Goal: Find specific page/section: Find specific page/section

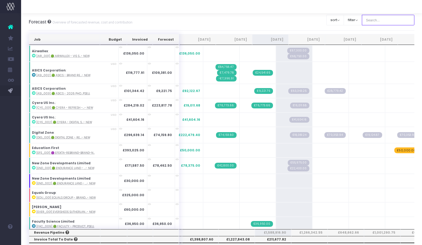
click at [382, 16] on input "text" at bounding box center [388, 20] width 53 height 11
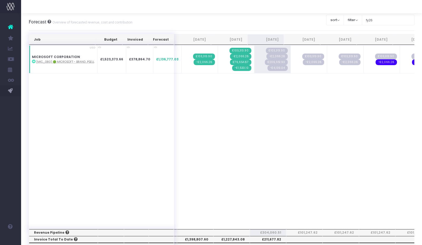
click at [389, 27] on div "Clear Filters sort Sort by Job Name Desc Sort by Client Name Asc filter By Acco…" at bounding box center [370, 21] width 88 height 17
click at [385, 21] on input "fy26" at bounding box center [388, 20] width 53 height 11
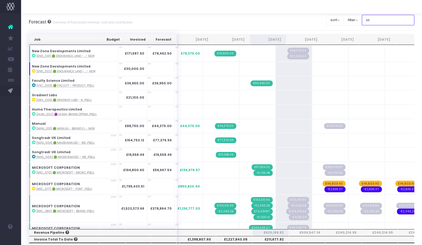
type input "Microsoft"
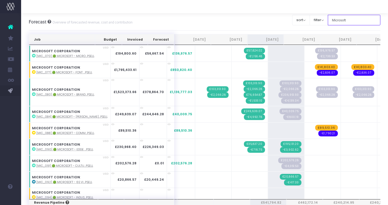
click at [347, 18] on input "Microsoft" at bounding box center [354, 20] width 53 height 11
